Goal: Task Accomplishment & Management: Complete application form

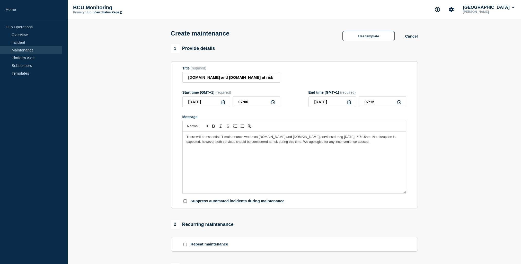
drag, startPoint x: 252, startPoint y: 153, endPoint x: 161, endPoint y: 117, distance: 98.0
click at [161, 117] on section "1 Provide details Title (required) Myattendance.bcu.ac.uk and studentregisters.…" at bounding box center [294, 225] width 454 height 362
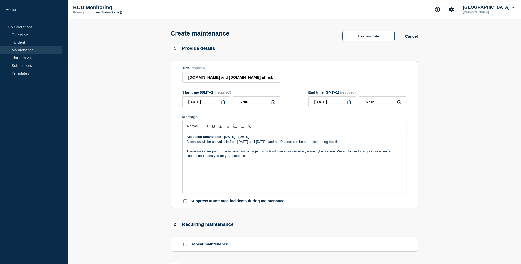
click at [213, 138] on strong "Accessus unavailable - [DATE] - [DATE]" at bounding box center [218, 137] width 63 height 4
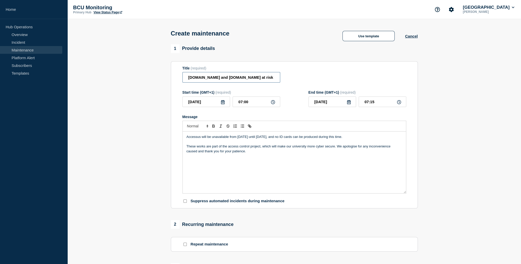
click at [213, 79] on input "Myattendance.bcu.ac.uk and studentregisters.bcu.ac.uk at risk - Thursday 21 Aug…" at bounding box center [232, 77] width 98 height 11
paste input "Accessus unavailable - [DATE] - [DATE]"
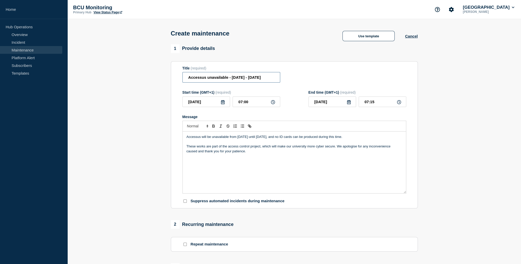
type input "Accessus unavailable - [DATE] - [DATE]"
click at [222, 104] on icon at bounding box center [223, 102] width 4 height 4
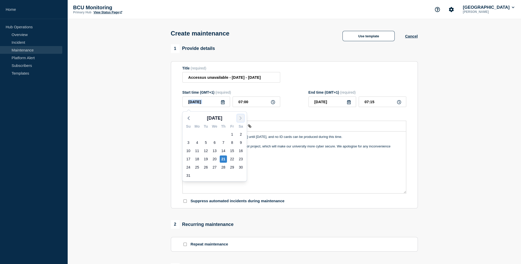
click at [244, 119] on button "button" at bounding box center [240, 118] width 7 height 8
click at [195, 133] on div "1" at bounding box center [197, 134] width 7 height 7
type input "[DATE]"
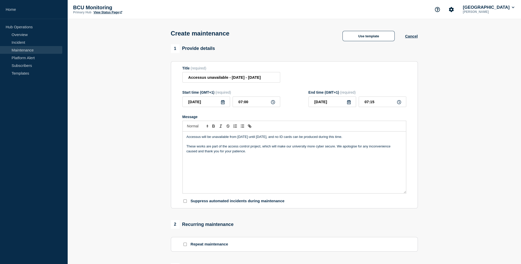
click at [348, 104] on icon at bounding box center [349, 102] width 4 height 4
click at [311, 144] on div "7" at bounding box center [314, 142] width 7 height 7
type input "[DATE]"
drag, startPoint x: 390, startPoint y: 106, endPoint x: 298, endPoint y: 106, distance: 92.4
click at [298, 106] on div "Start time (GMT+1) (required) 2025-09-01 07:00 End time (GMT+1) (required) 2025…" at bounding box center [295, 98] width 224 height 17
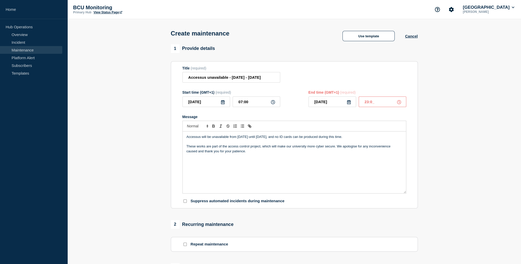
type input "23:00"
click at [298, 172] on div "Accessus will be unavailable from Monday 1 September until Sunday 7 September, …" at bounding box center [295, 163] width 224 height 62
drag, startPoint x: 270, startPoint y: 161, endPoint x: 310, endPoint y: 146, distance: 42.9
click at [288, 156] on div "Accessus will be unavailable from Monday 1 September until Sunday 7 September, …" at bounding box center [295, 163] width 224 height 62
click at [325, 139] on p "Accessus will be unavailable from [DATE] until [DATE], and no ID cards can be p…" at bounding box center [295, 137] width 216 height 5
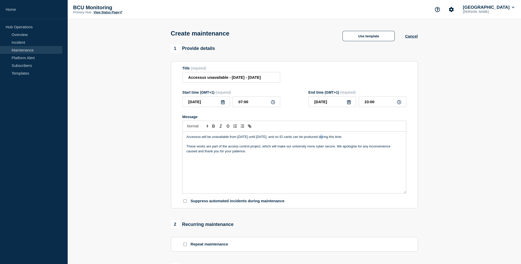
click at [325, 139] on p "Accessus will be unavailable from [DATE] until [DATE], and no ID cards can be p…" at bounding box center [295, 137] width 216 height 5
drag, startPoint x: 322, startPoint y: 138, endPoint x: 134, endPoint y: 136, distance: 188.0
click at [134, 136] on section "1 Provide details Title (required) Accessus unavailable - Mon 1 Sept - Sun 7 Se…" at bounding box center [294, 225] width 454 height 362
click at [193, 139] on p "Accessus will be unavailable from [DATE] until [DATE], and no ID cards can be p…" at bounding box center [295, 137] width 216 height 5
drag, startPoint x: 193, startPoint y: 140, endPoint x: 320, endPoint y: 137, distance: 127.5
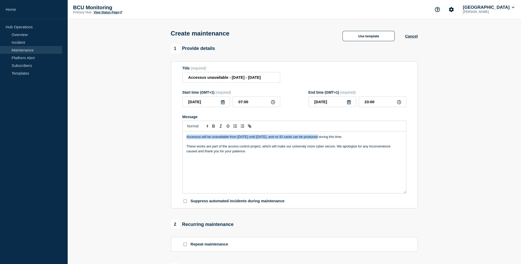
click at [320, 137] on p "Accessus will be unavailable from [DATE] until [DATE], and no ID cards can be p…" at bounding box center [295, 137] width 216 height 5
drag, startPoint x: 323, startPoint y: 138, endPoint x: 397, endPoint y: 139, distance: 73.4
click at [397, 139] on p "Accessus will be unavailable from [DATE] until [DATE], and no ID cards can be p…" at bounding box center [295, 137] width 216 height 5
click at [201, 149] on p "These works are part of the access control project, which will make our univers…" at bounding box center [295, 149] width 216 height 10
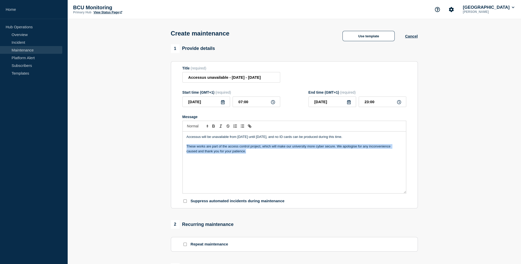
click at [201, 149] on p "These works are part of the access control project, which will make our univers…" at bounding box center [295, 149] width 216 height 10
click at [302, 156] on div "Accessus will be unavailable from Monday 1 September until Sunday 7 September, …" at bounding box center [295, 163] width 224 height 62
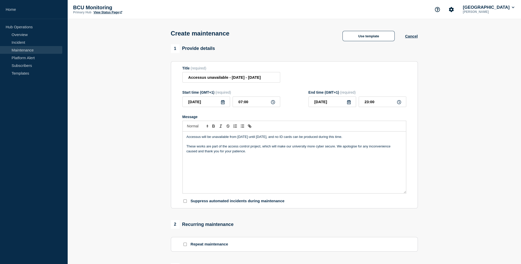
click at [337, 149] on p "These works are part of the access control project, which will make our univers…" at bounding box center [295, 149] width 216 height 10
paste div "Message"
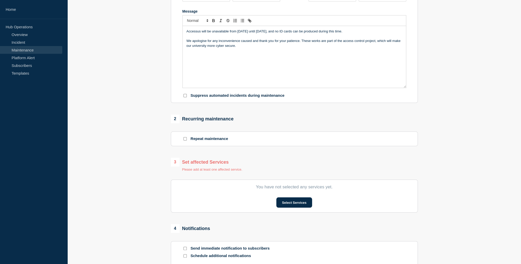
scroll to position [129, 0]
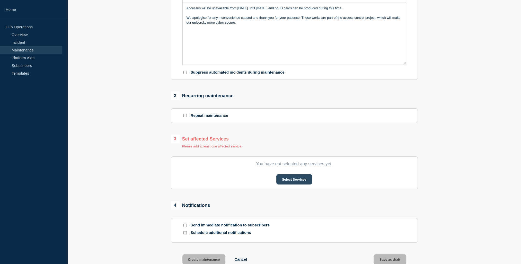
click at [295, 181] on button "Select Services" at bounding box center [295, 179] width 36 height 10
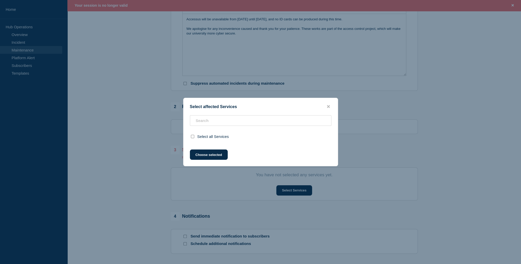
scroll to position [140, 0]
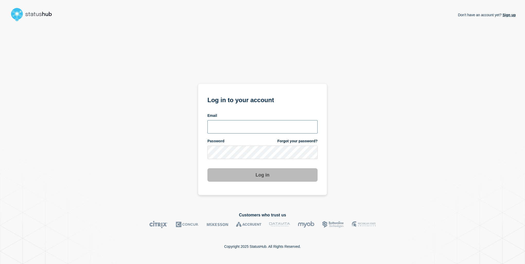
type input "anya.logue@bcu.ac.uk"
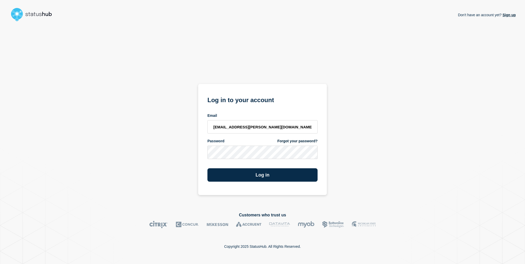
click at [216, 165] on div "Log in" at bounding box center [263, 173] width 110 height 18
click at [255, 174] on button "Log in" at bounding box center [263, 174] width 110 height 13
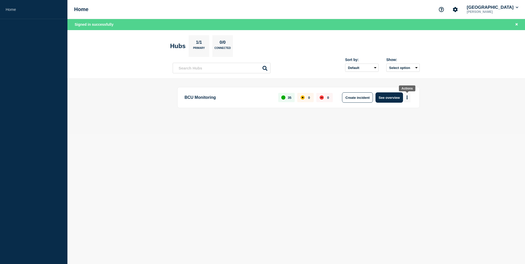
click at [409, 93] on button "More actions" at bounding box center [407, 98] width 7 height 10
click at [399, 111] on button "Create maintenance" at bounding box center [405, 113] width 35 height 4
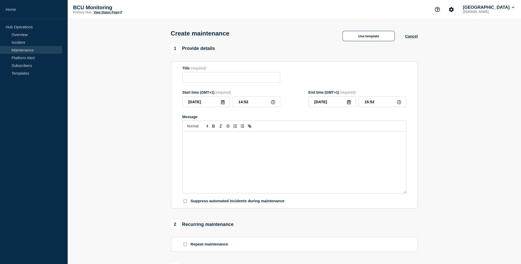
click at [206, 175] on div "Message" at bounding box center [295, 163] width 224 height 62
click at [262, 164] on div "We apologise for any inconvenience caused and thank you for your patience." at bounding box center [295, 163] width 224 height 62
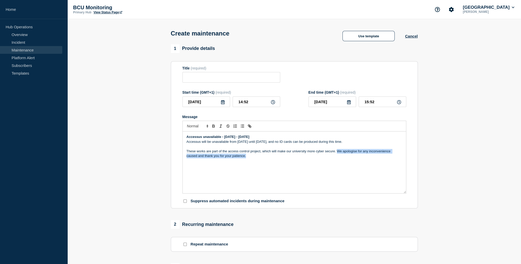
drag, startPoint x: 281, startPoint y: 162, endPoint x: 338, endPoint y: 154, distance: 57.8
click at [338, 154] on div "Accessus unavailable - [DATE] - [DATE] Accessus will be unavailable from [DATE]…" at bounding box center [295, 163] width 224 height 62
click at [187, 153] on p "These works are part of the access control project, which will make our univers…" at bounding box center [295, 151] width 216 height 5
paste div "Message"
click at [231, 139] on strong "Accessus unavailable - [DATE] - [DATE]" at bounding box center [218, 137] width 63 height 4
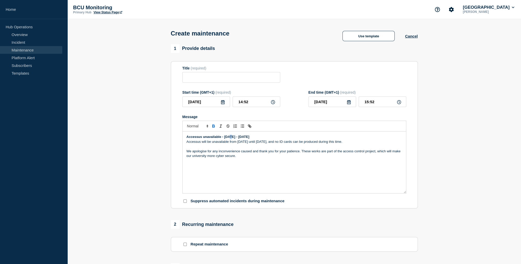
click at [231, 139] on strong "Accessus unavailable - [DATE] - [DATE]" at bounding box center [218, 137] width 63 height 4
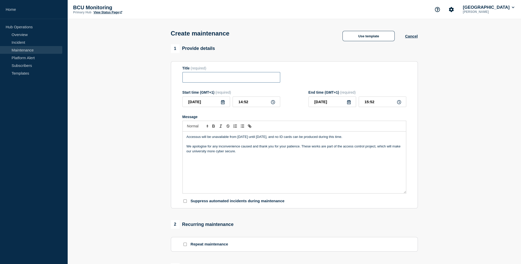
click at [218, 83] on input "Title" at bounding box center [232, 77] width 98 height 11
paste input "Accessus unavailable - [DATE] - [DATE]"
type input "Accessus unavailable - [DATE] - [DATE]"
click at [223, 104] on icon at bounding box center [223, 102] width 4 height 4
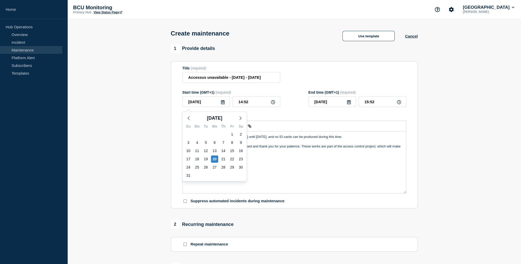
scroll to position [0, 0]
click at [239, 118] on icon "button" at bounding box center [241, 118] width 6 height 6
click at [199, 136] on div "1" at bounding box center [197, 134] width 7 height 7
type input "[DATE]"
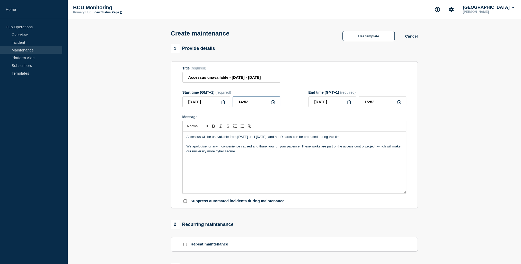
drag, startPoint x: 256, startPoint y: 103, endPoint x: 162, endPoint y: 115, distance: 93.9
click at [164, 115] on section "1 Provide details Title (required) Accessus unavailable - [DATE] - [DATE] Start…" at bounding box center [294, 222] width 454 height 357
type input "07:00"
type input "08:00"
click at [348, 104] on icon at bounding box center [349, 102] width 4 height 4
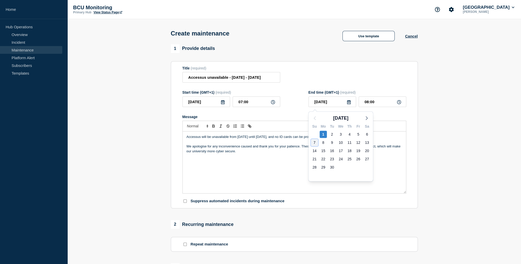
click at [315, 143] on div "7" at bounding box center [314, 142] width 7 height 7
type input "[DATE]"
drag, startPoint x: 389, startPoint y: 99, endPoint x: 356, endPoint y: 108, distance: 34.1
click at [356, 107] on div "[DATE] 08:00" at bounding box center [358, 102] width 98 height 11
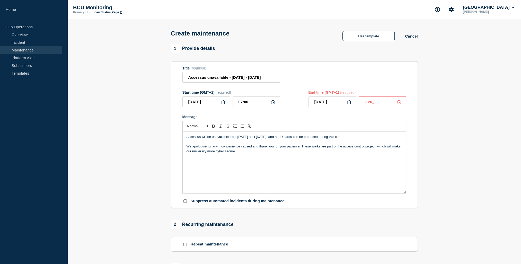
type input "23:00"
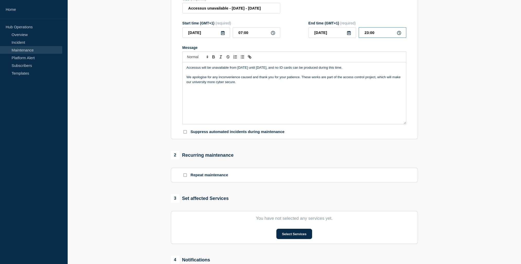
scroll to position [103, 0]
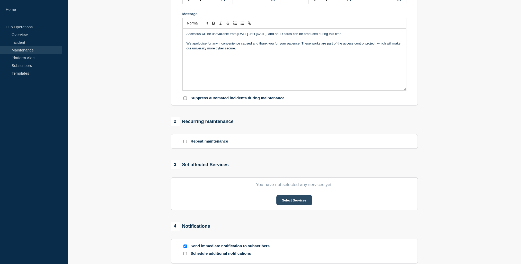
click at [301, 205] on button "Select Services" at bounding box center [295, 200] width 36 height 10
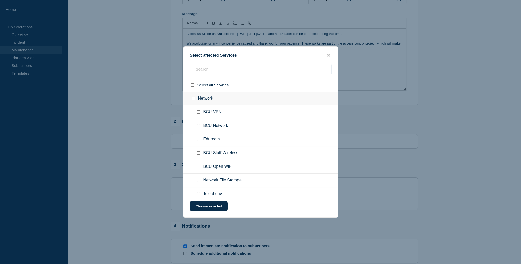
click at [223, 74] on input "text" at bounding box center [261, 69] width 142 height 11
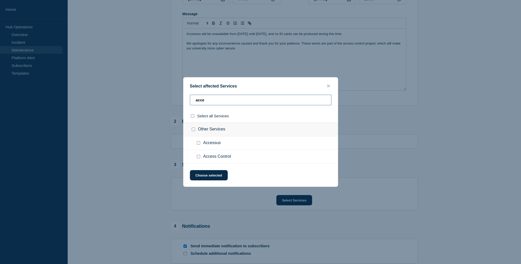
type input "acce"
click at [200, 142] on div at bounding box center [199, 143] width 7 height 5
click at [198, 144] on input "Accessus checkbox" at bounding box center [198, 142] width 3 height 3
checkbox input "true"
click at [210, 175] on button "Choose selected" at bounding box center [209, 175] width 38 height 10
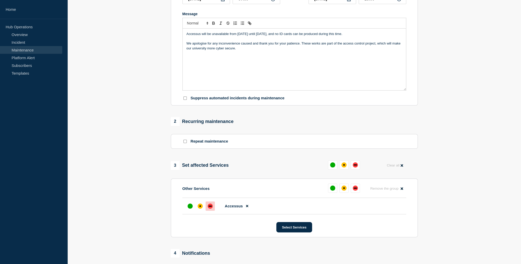
click at [208, 209] on div "down" at bounding box center [210, 206] width 5 height 5
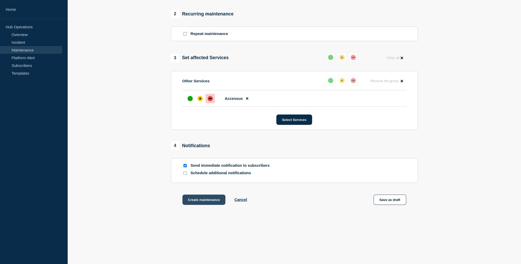
click at [207, 198] on button "Create maintenance" at bounding box center [204, 200] width 43 height 10
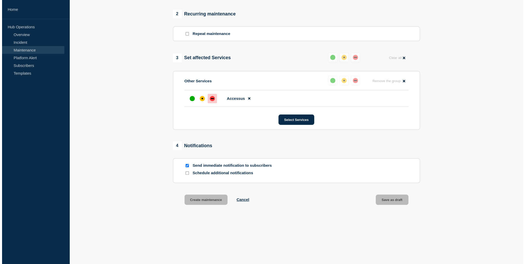
scroll to position [0, 0]
